Goal: Find specific page/section: Find specific page/section

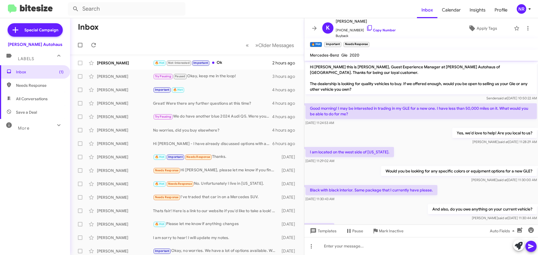
scroll to position [177, 0]
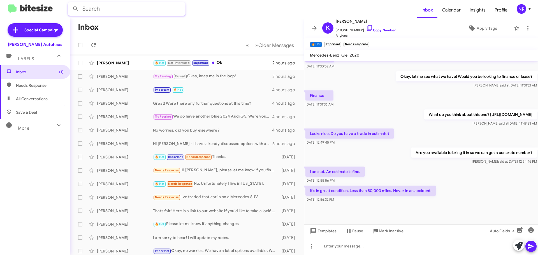
click at [167, 11] on input "text" at bounding box center [127, 8] width 118 height 13
click at [70, 3] on button at bounding box center [75, 8] width 11 height 11
click at [167, 11] on input "[PERSON_NAME]" at bounding box center [127, 8] width 118 height 13
click at [70, 3] on button at bounding box center [75, 8] width 11 height 11
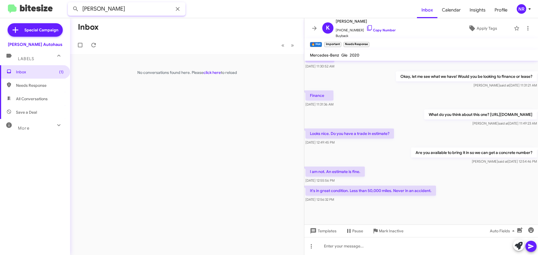
click at [70, 3] on button at bounding box center [75, 8] width 11 height 11
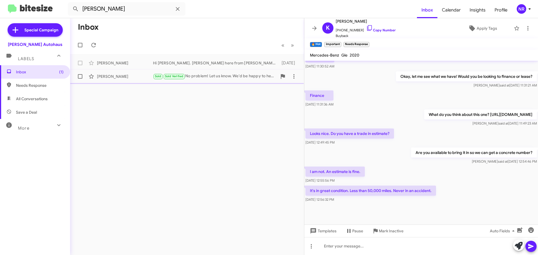
click at [133, 76] on div "[PERSON_NAME]" at bounding box center [125, 77] width 56 height 6
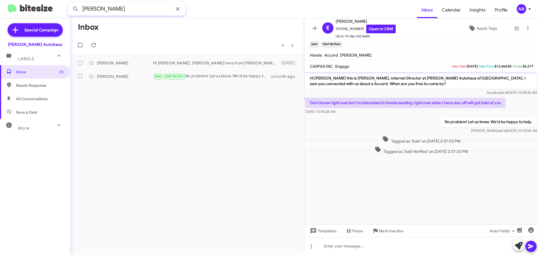
click at [116, 11] on input "[PERSON_NAME]" at bounding box center [127, 8] width 118 height 13
type input "[PERSON_NAME]"
click at [70, 3] on button at bounding box center [75, 8] width 11 height 11
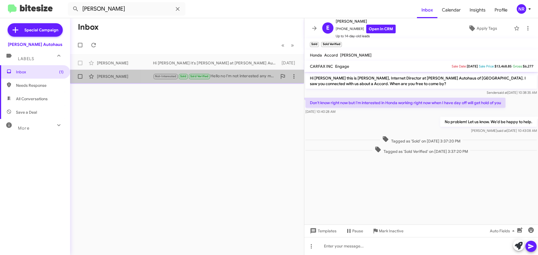
click at [250, 78] on div "Not-Interested Sold Sold Verified Hello no I'm not interested any more" at bounding box center [215, 76] width 124 height 6
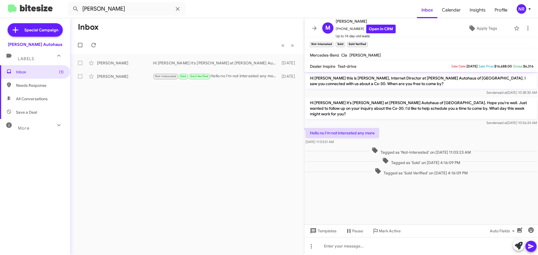
click at [24, 130] on span "More" at bounding box center [23, 128] width 11 height 5
